Goal: Navigation & Orientation: Find specific page/section

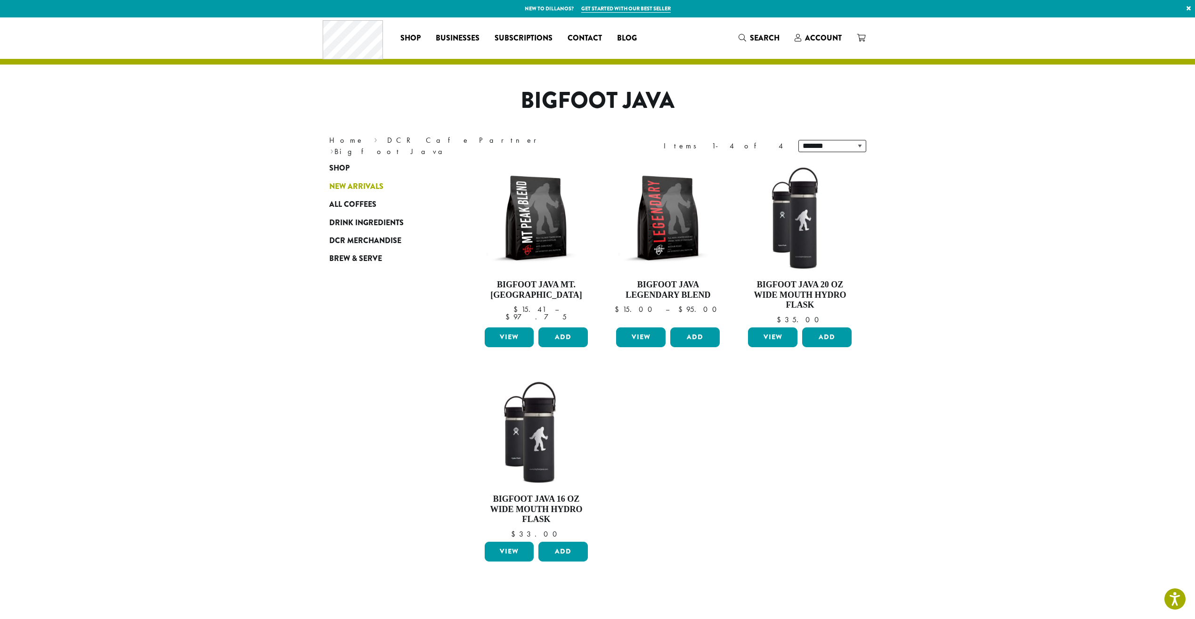
click at [342, 181] on span "New Arrivals" at bounding box center [356, 187] width 54 height 12
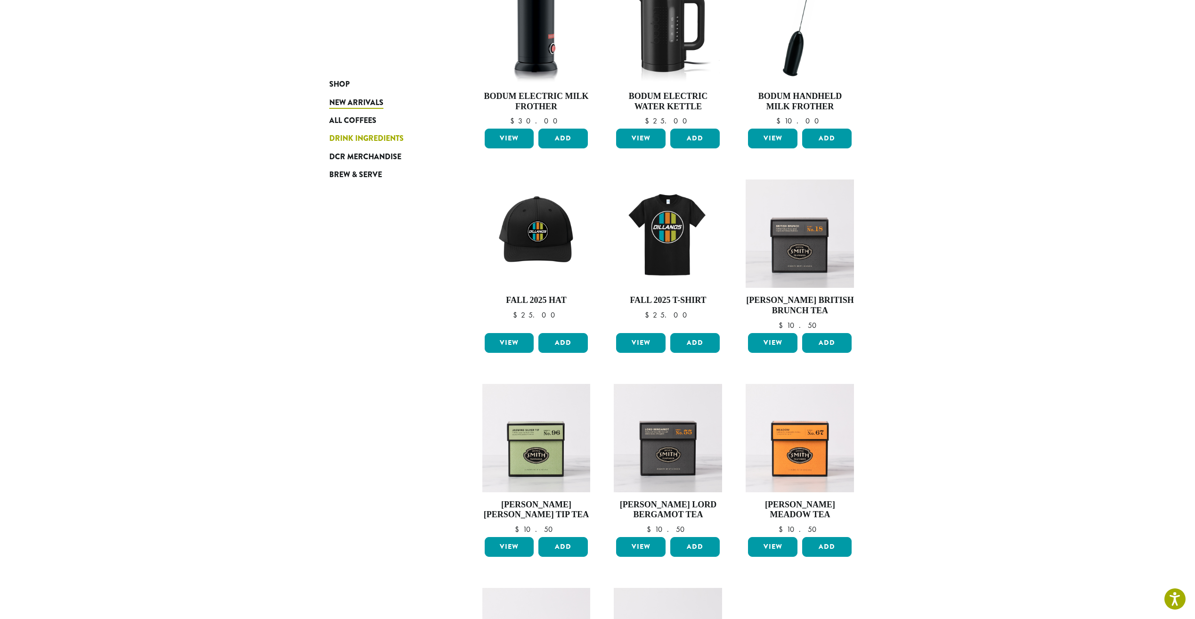
click at [362, 133] on span "Drink Ingredients" at bounding box center [366, 139] width 74 height 12
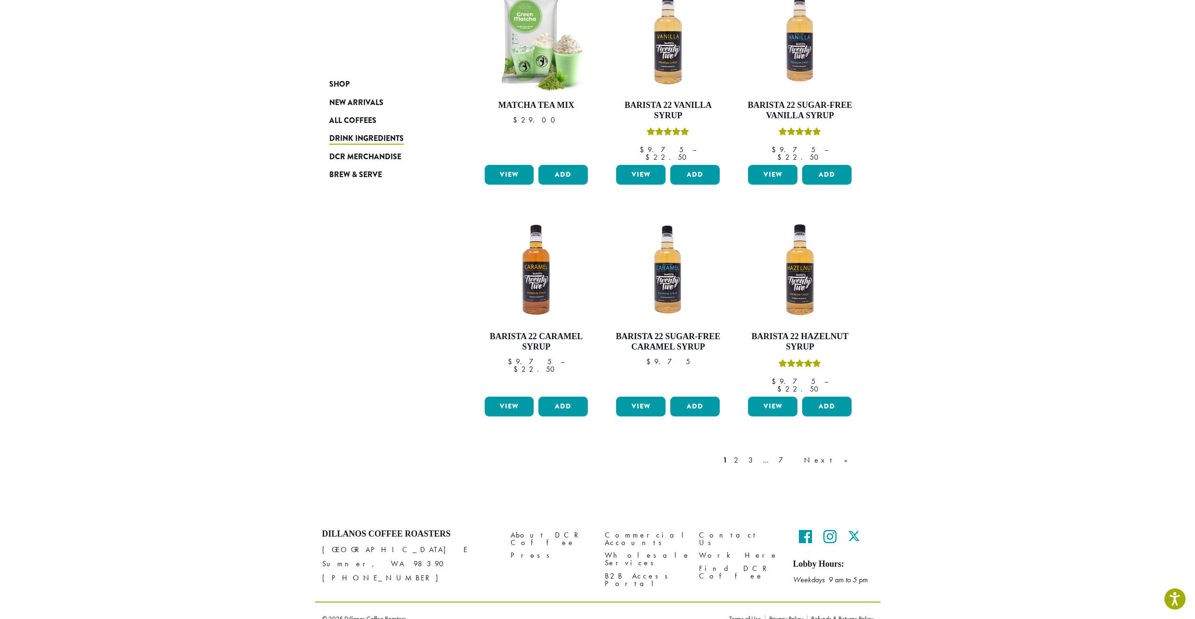
scroll to position [599, 0]
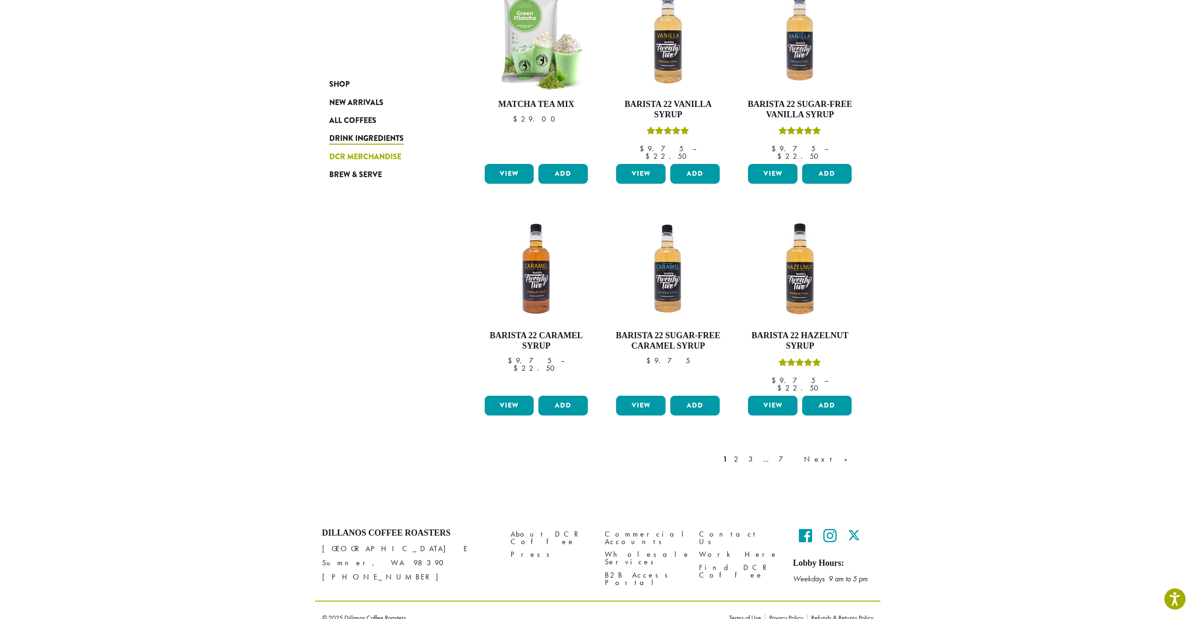
click at [381, 156] on span "DCR Merchandise" at bounding box center [365, 157] width 72 height 12
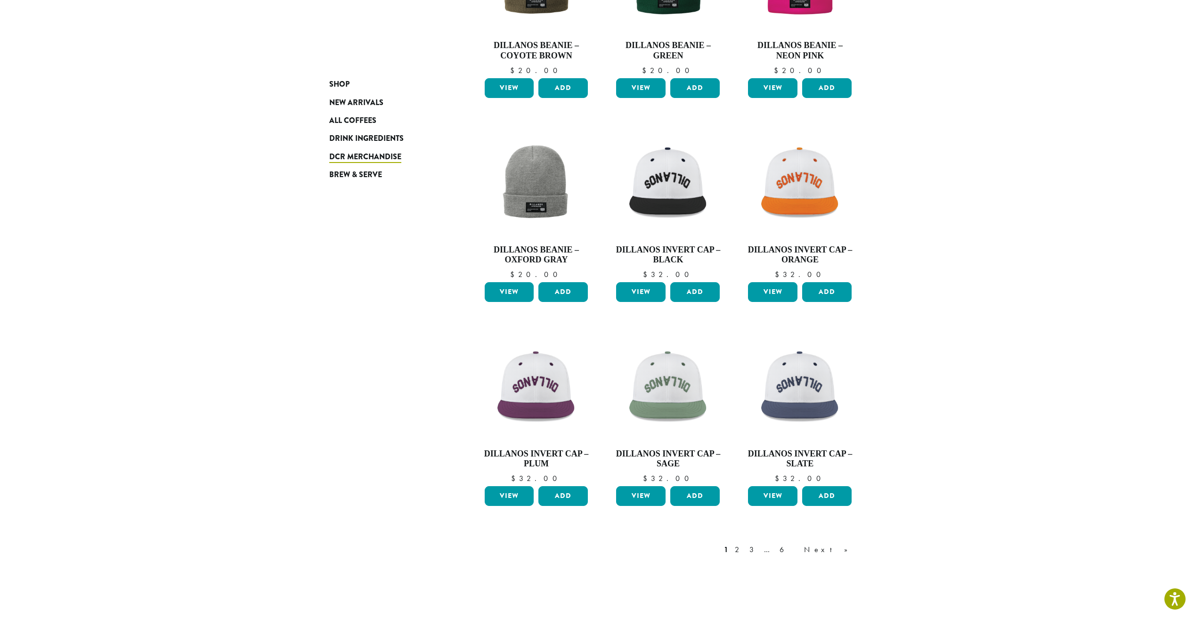
scroll to position [503, 0]
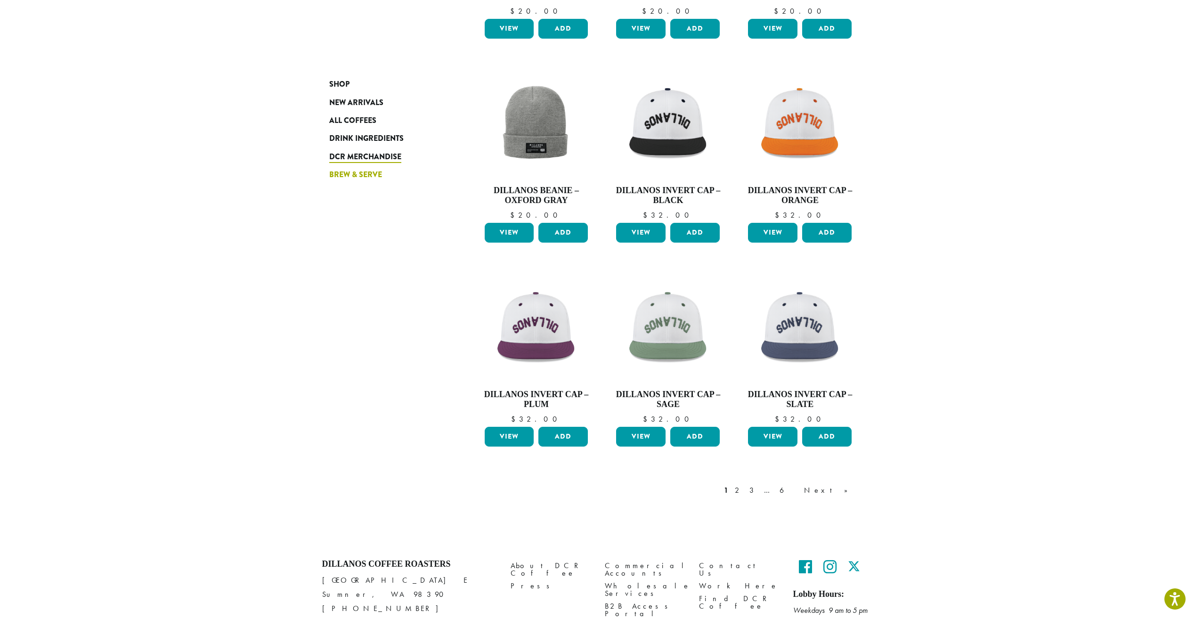
click at [365, 172] on span "Brew & Serve" at bounding box center [355, 175] width 53 height 12
